Goal: Task Accomplishment & Management: Manage account settings

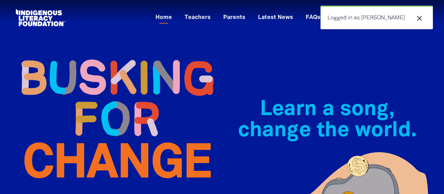
click at [359, 20] on div "close Logged in as [PERSON_NAME]" at bounding box center [377, 18] width 112 height 24
click at [176, 21] on link "Home" at bounding box center [163, 18] width 25 height 12
click at [421, 18] on icon "close" at bounding box center [420, 18] width 8 height 8
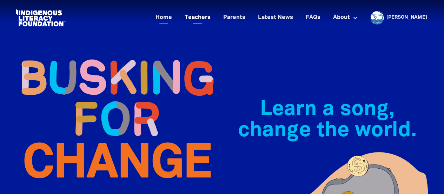
click at [215, 19] on link "Teachers" at bounding box center [198, 18] width 34 height 12
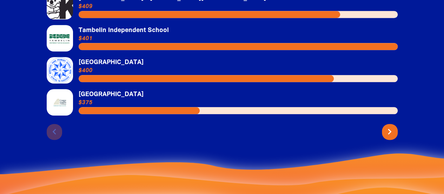
scroll to position [1704, 0]
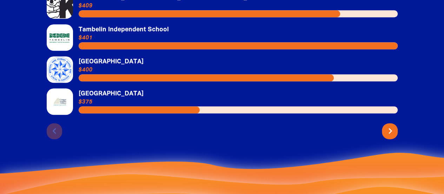
click at [390, 125] on icon "chevron_right" at bounding box center [390, 130] width 11 height 11
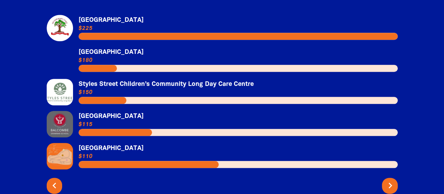
scroll to position [1649, 0]
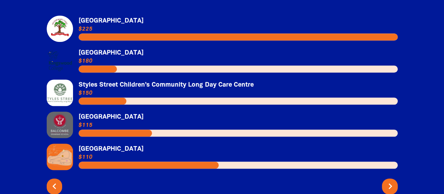
click at [389, 180] on icon "chevron_right" at bounding box center [390, 185] width 11 height 11
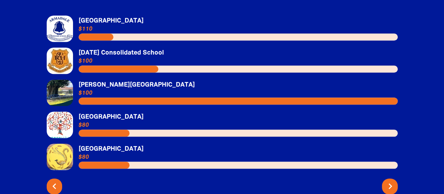
click at [389, 180] on icon "chevron_right" at bounding box center [390, 185] width 11 height 11
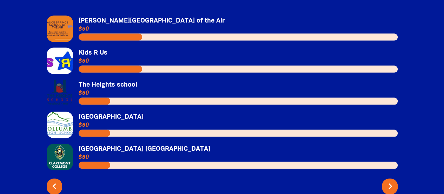
click at [389, 180] on icon "chevron_right" at bounding box center [390, 185] width 11 height 11
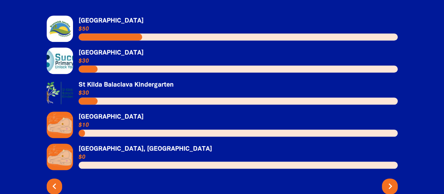
click at [389, 180] on icon "chevron_right" at bounding box center [390, 185] width 11 height 11
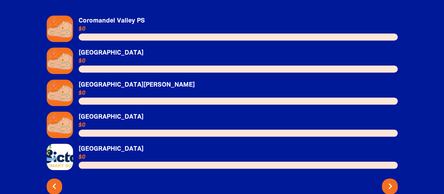
click at [389, 180] on icon "chevron_right" at bounding box center [390, 185] width 11 height 11
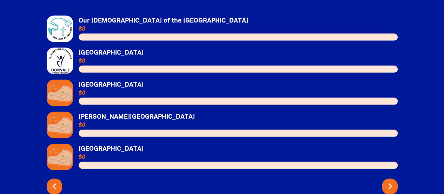
click at [389, 180] on icon "chevron_right" at bounding box center [390, 185] width 11 height 11
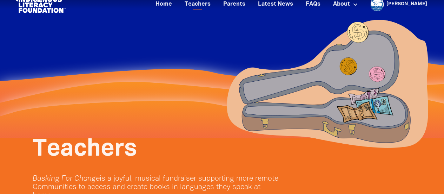
scroll to position [0, 0]
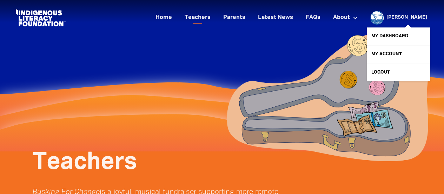
click at [412, 16] on link "[PERSON_NAME]" at bounding box center [407, 17] width 41 height 5
click at [390, 33] on link "My Dashboard" at bounding box center [398, 36] width 63 height 18
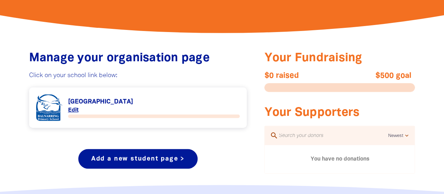
scroll to position [237, 0]
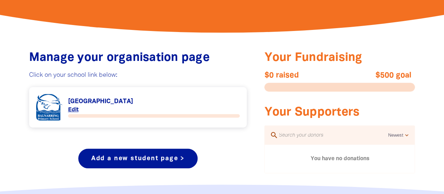
click at [74, 109] on link "Link to [GEOGRAPHIC_DATA]" at bounding box center [138, 107] width 204 height 26
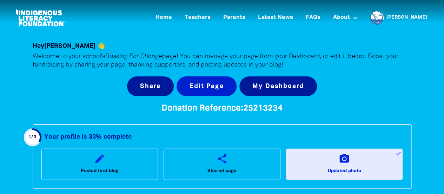
click at [212, 83] on button "Edit Page" at bounding box center [207, 86] width 60 height 20
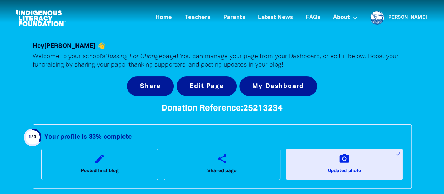
select select "school"
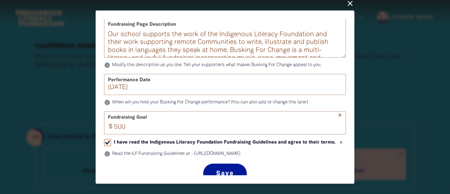
scroll to position [265, 0]
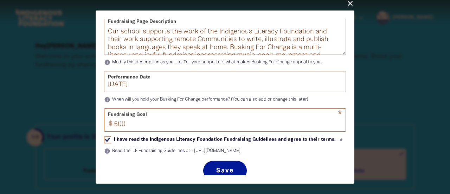
click at [117, 131] on input "500" at bounding box center [227, 120] width 235 height 22
type input "300"
drag, startPoint x: 146, startPoint y: 90, endPoint x: 109, endPoint y: 94, distance: 37.5
click at [109, 92] on div "Performance Date [DATE]" at bounding box center [225, 81] width 242 height 21
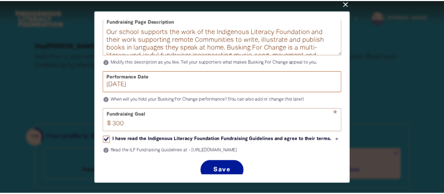
scroll to position [286, 0]
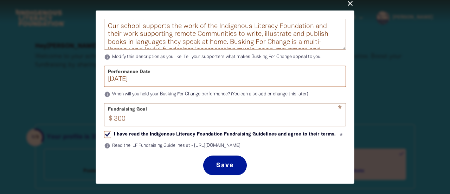
type input "[DATE]"
click at [219, 162] on button "Save" at bounding box center [224, 165] width 43 height 20
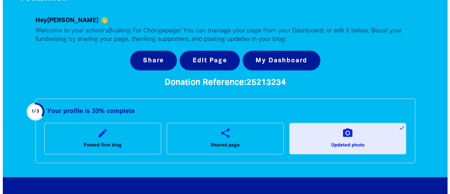
scroll to position [26, 0]
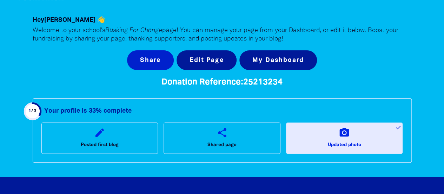
click at [150, 63] on button "Share" at bounding box center [150, 60] width 47 height 20
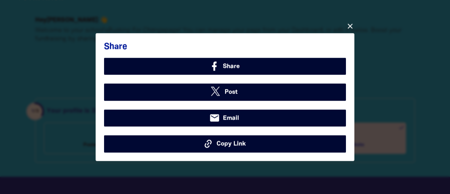
click at [230, 144] on span "Copy Link" at bounding box center [230, 143] width 29 height 9
